Goal: Transaction & Acquisition: Purchase product/service

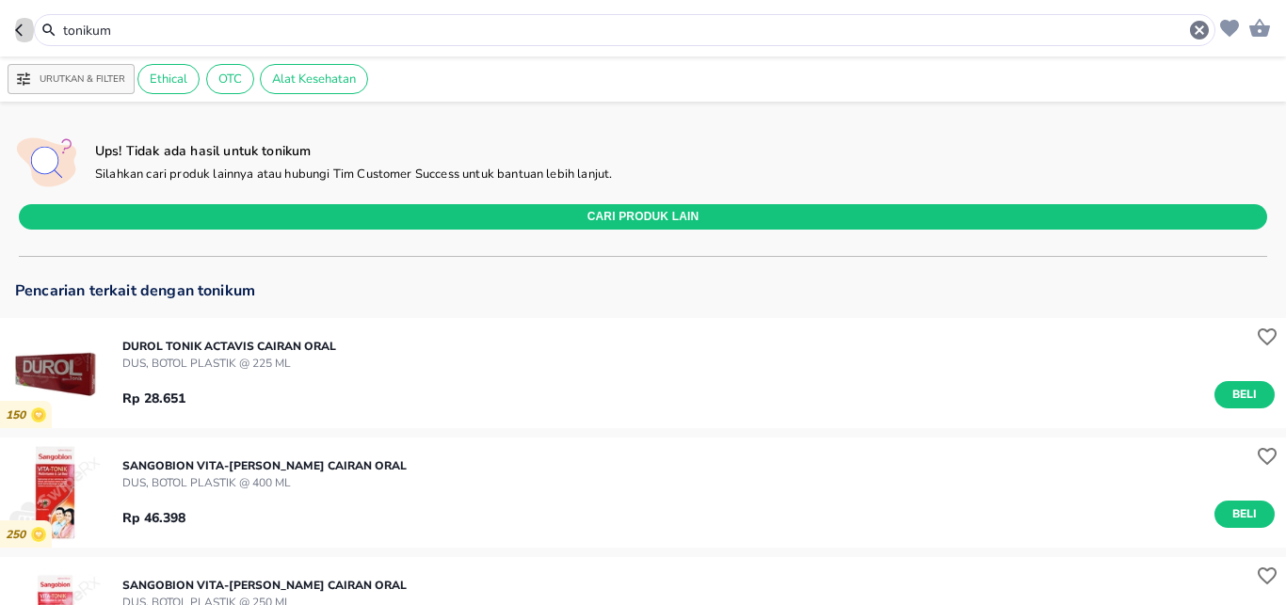
click at [23, 29] on icon "button" at bounding box center [22, 30] width 15 height 15
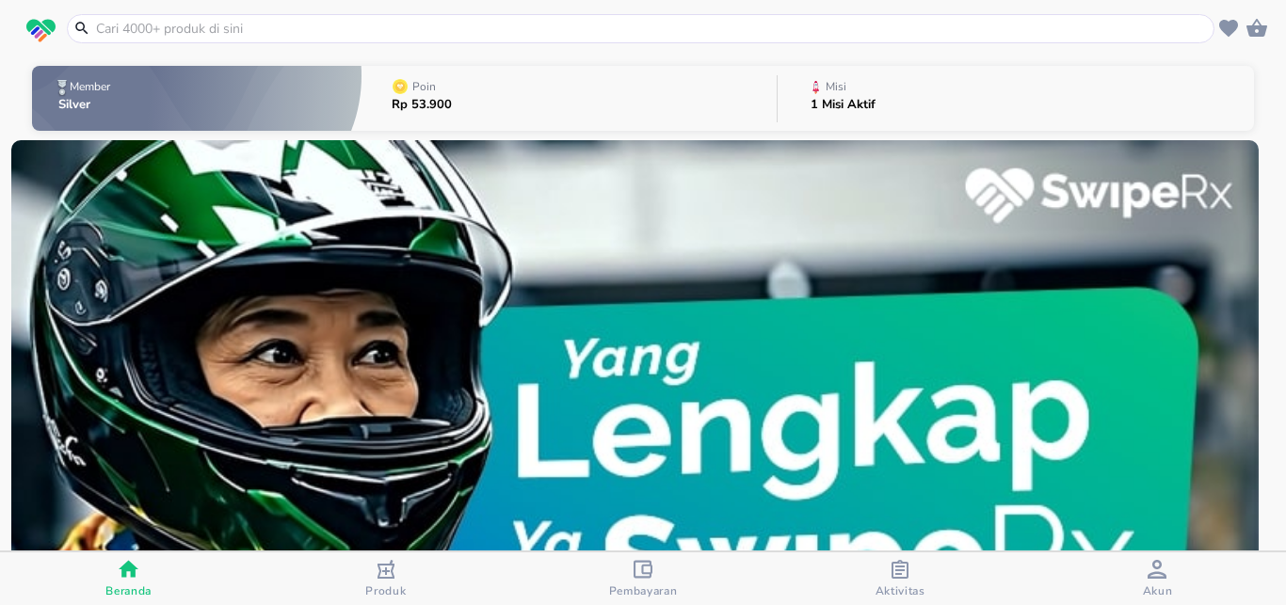
click at [179, 20] on input "text" at bounding box center [652, 29] width 1116 height 20
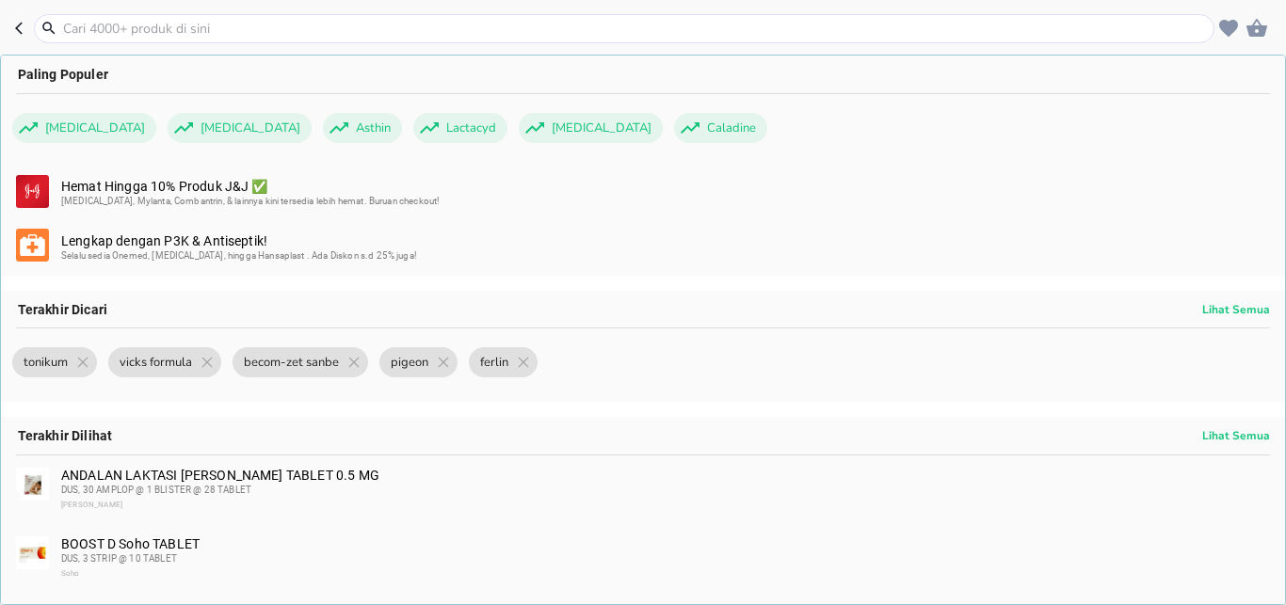
click at [227, 477] on div "ANDALAN LAKTASI [PERSON_NAME] TABLET 0.5 MG DUS, 30 AMPLOP @ 1 BLISTER @ [GEOGR…" at bounding box center [664, 490] width 1207 height 45
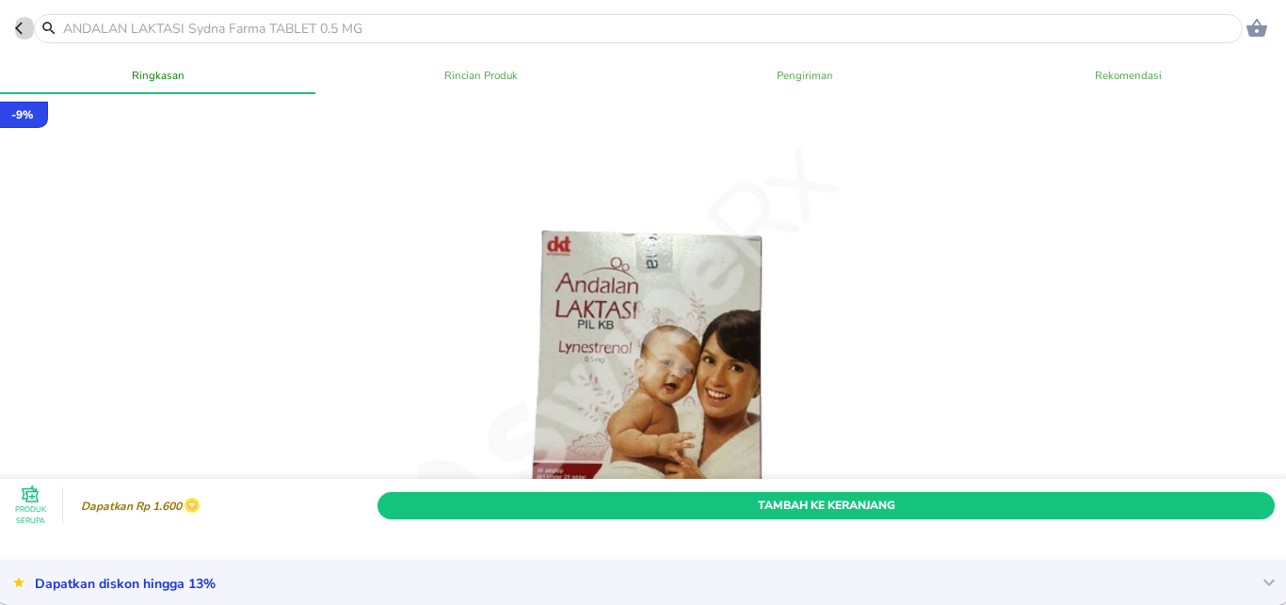
click at [19, 26] on icon "button" at bounding box center [19, 29] width 8 height 12
